Goal: Transaction & Acquisition: Obtain resource

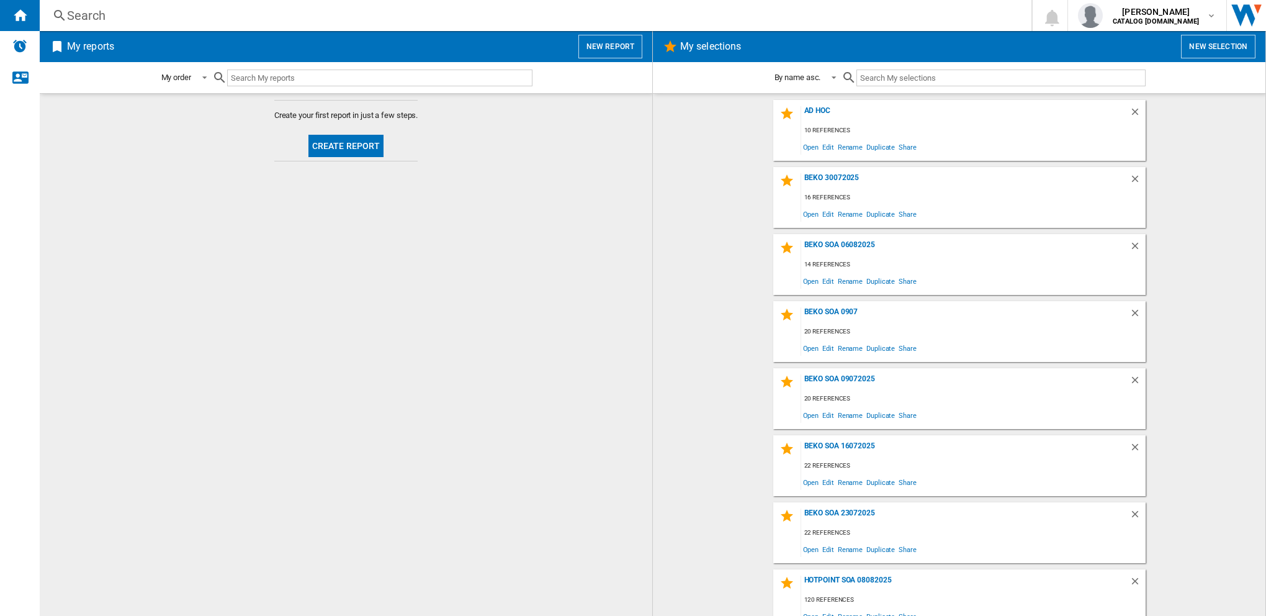
click at [1186, 37] on button "New selection" at bounding box center [1218, 47] width 74 height 24
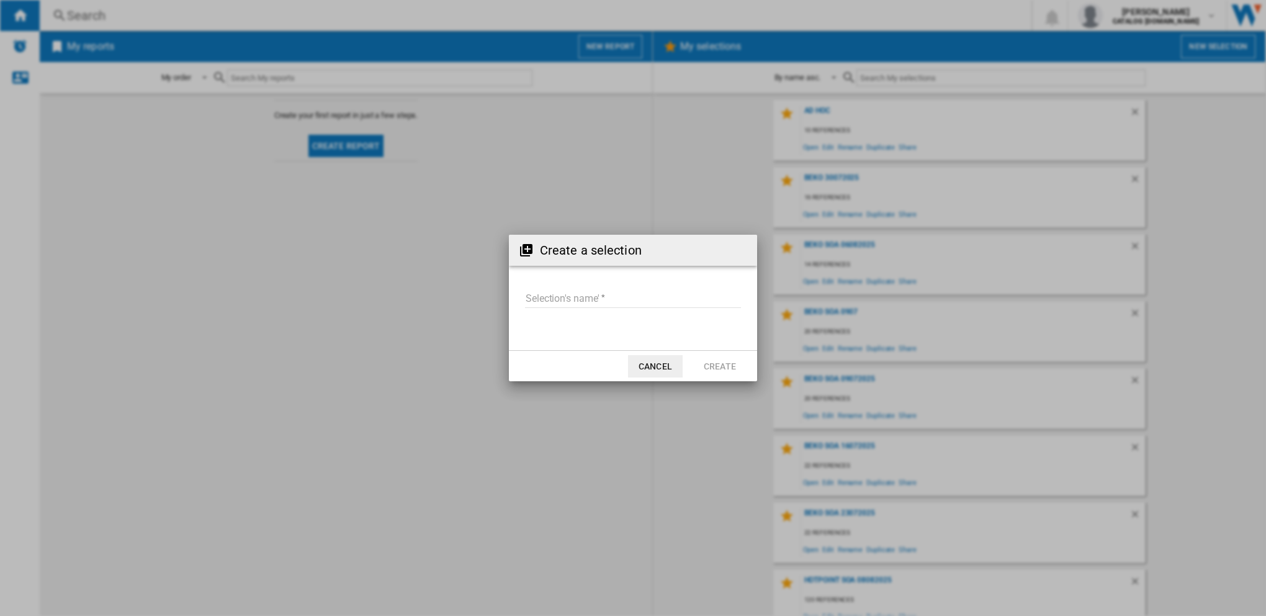
click at [571, 300] on input "Selection's name'" at bounding box center [633, 298] width 216 height 19
type input "**********"
click at [710, 364] on button "Create" at bounding box center [720, 366] width 55 height 22
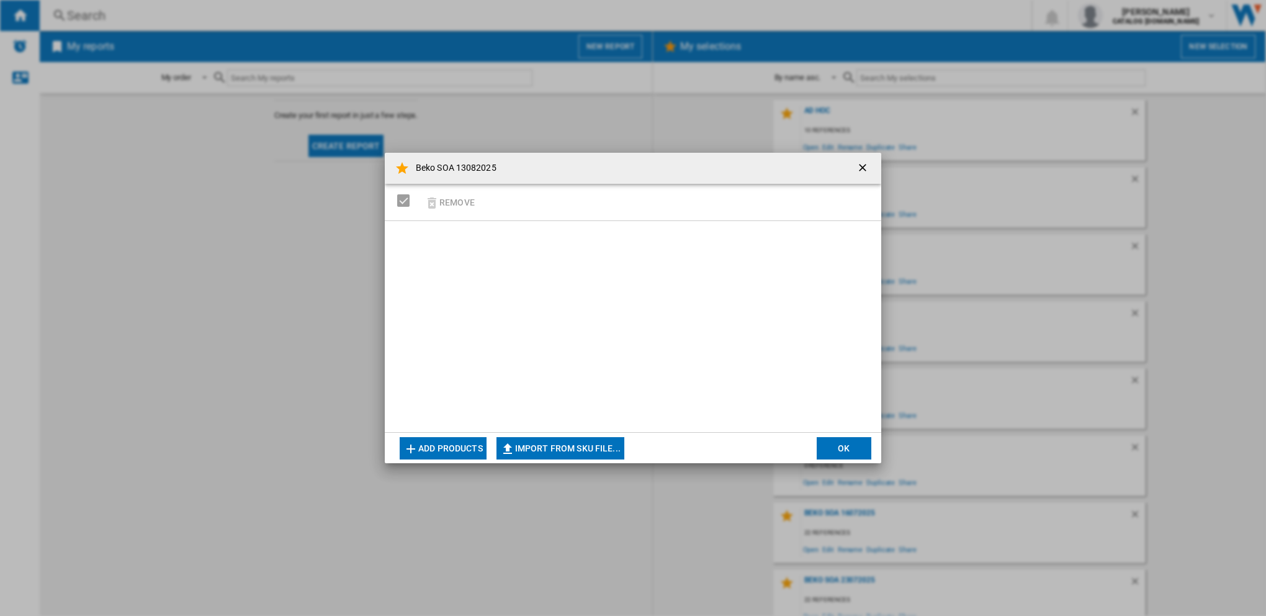
click at [573, 456] on button "Import from SKU file..." at bounding box center [561, 448] width 128 height 22
type input "**********"
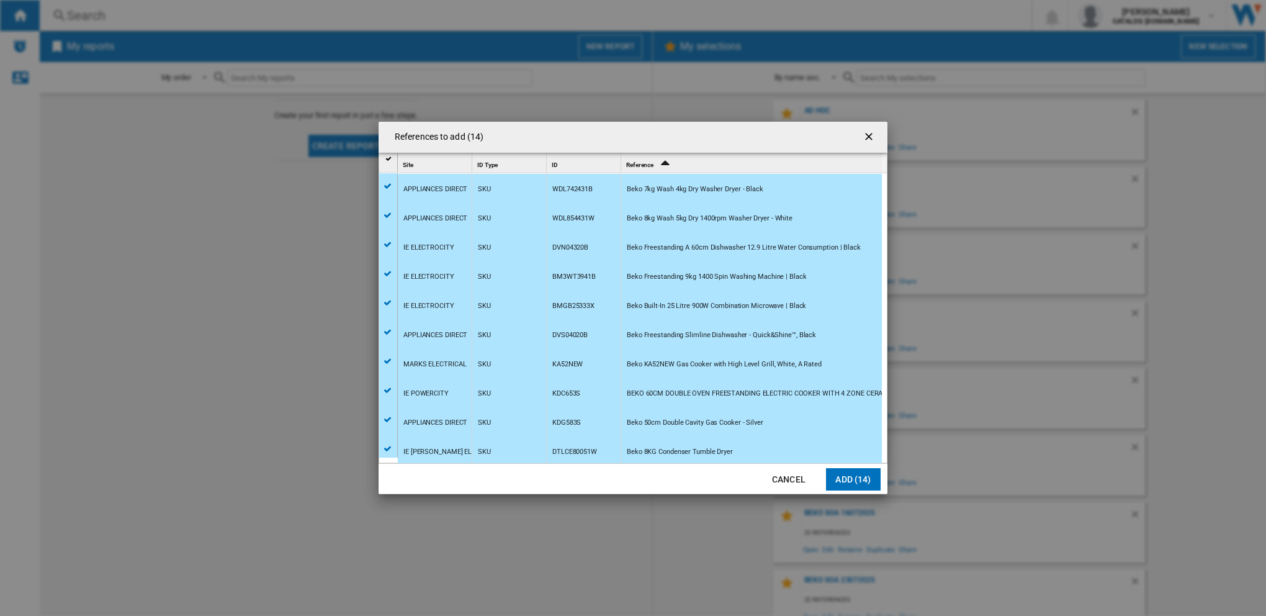
click at [854, 484] on button "Add (14)" at bounding box center [853, 479] width 55 height 22
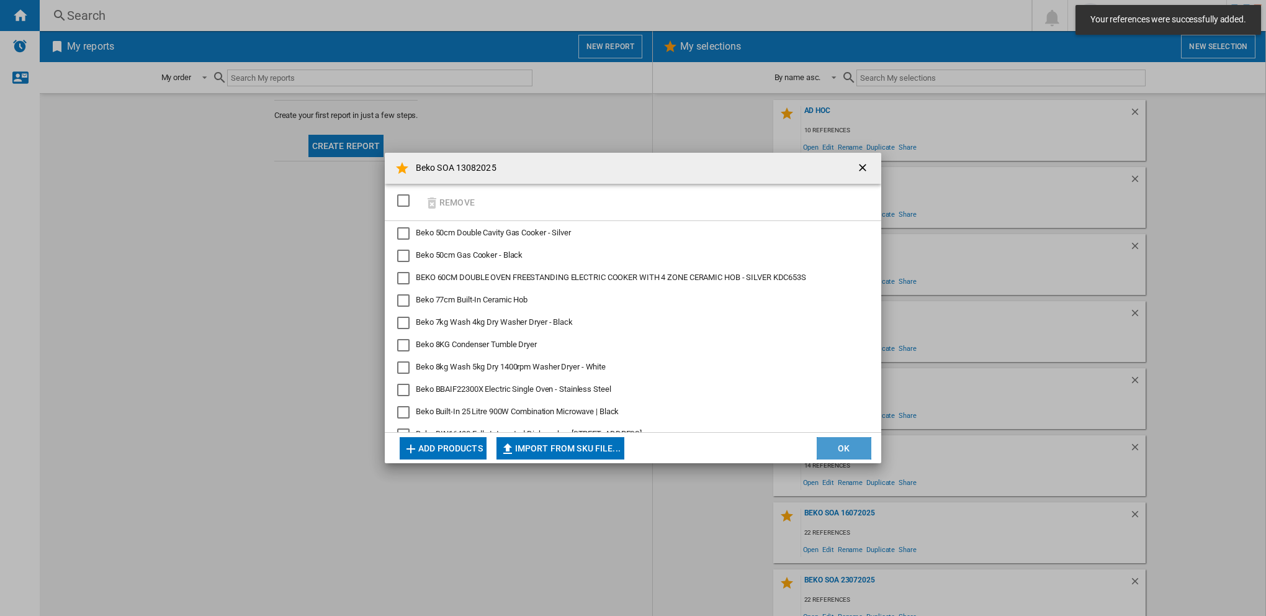
click at [842, 455] on button "OK" at bounding box center [844, 448] width 55 height 22
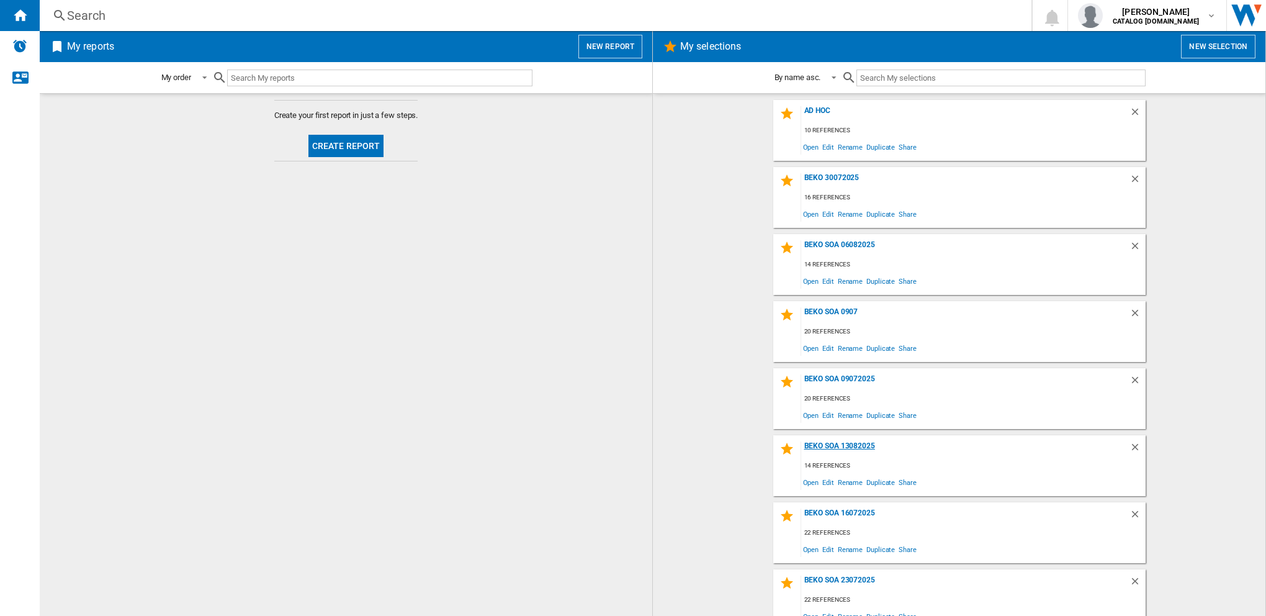
click at [846, 448] on div "Beko SOA 13082025" at bounding box center [965, 449] width 328 height 17
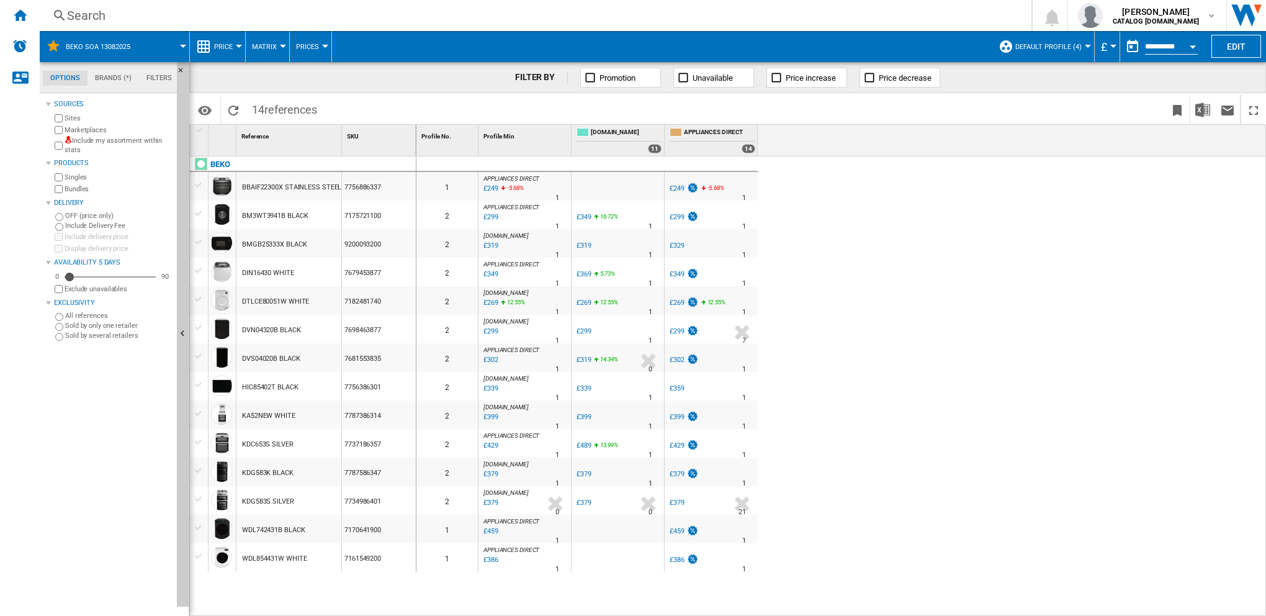
click at [1078, 44] on span "Default profile (4)" at bounding box center [1049, 47] width 66 height 8
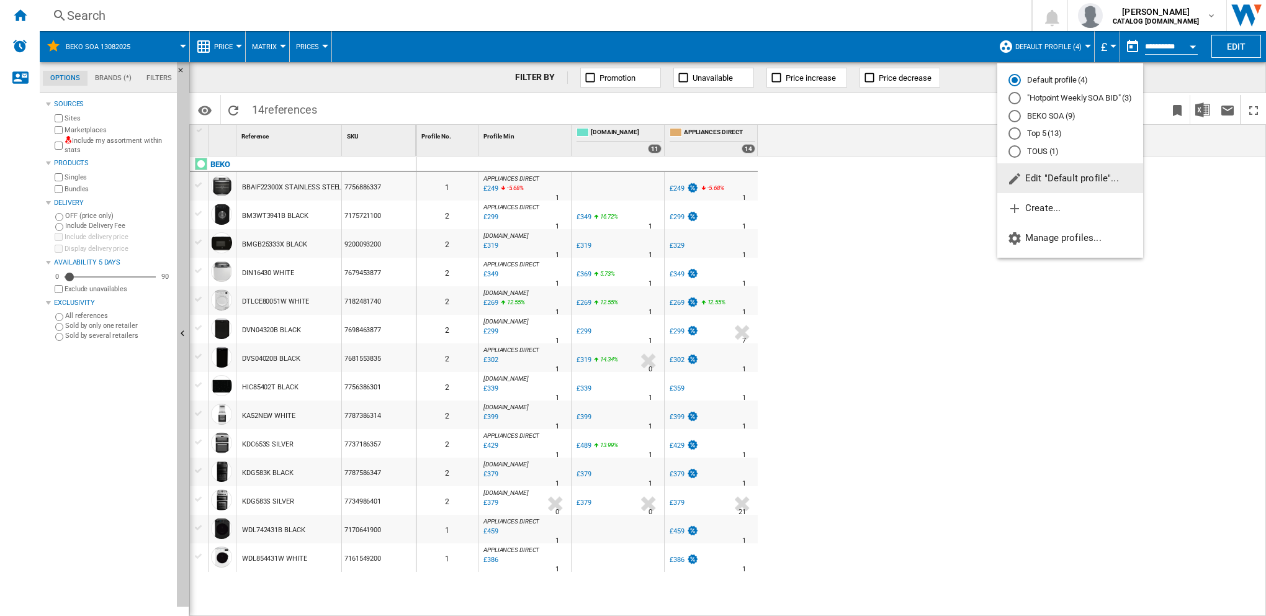
click at [1043, 114] on md-radio-button "BEKO SOA (9)" at bounding box center [1071, 116] width 124 height 12
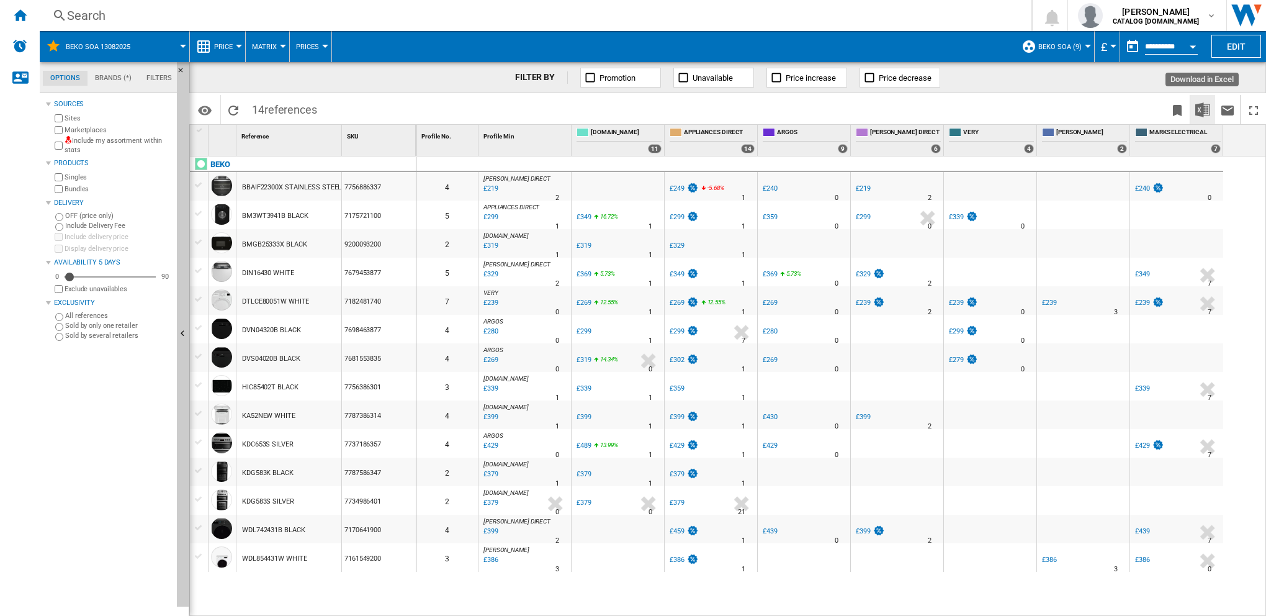
click at [1186, 109] on img "Download in Excel" at bounding box center [1203, 109] width 15 height 15
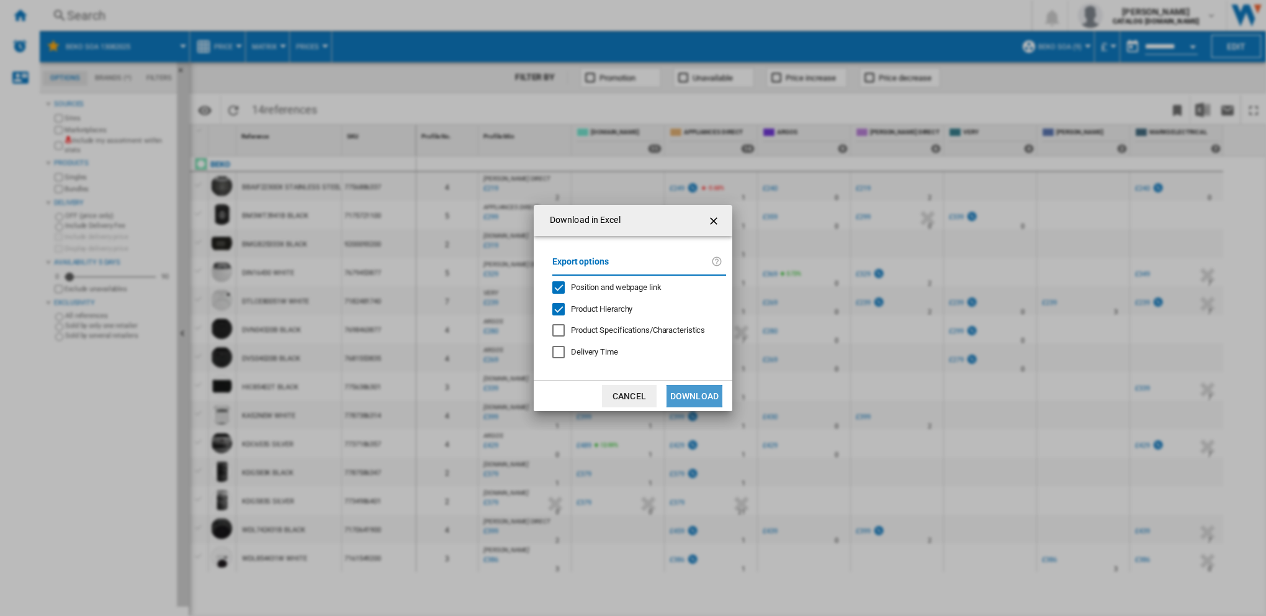
click at [692, 395] on button "Download" at bounding box center [695, 396] width 56 height 22
